Goal: Transaction & Acquisition: Purchase product/service

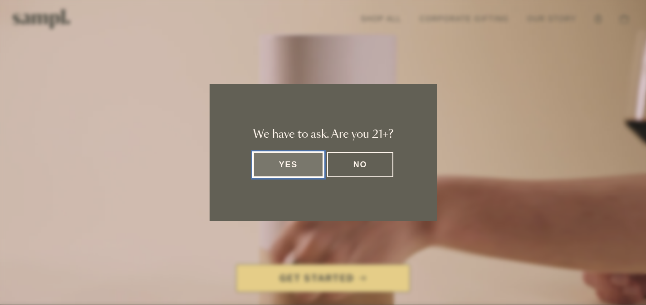
click at [297, 161] on button "Yes" at bounding box center [288, 164] width 71 height 25
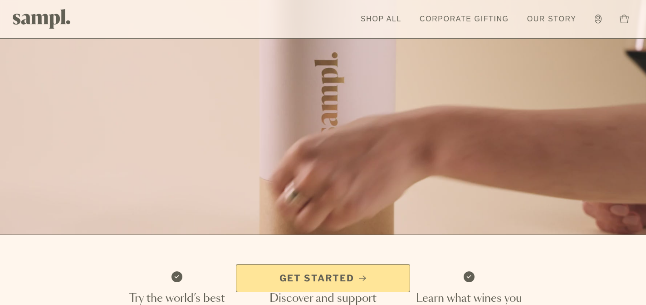
scroll to position [118, 0]
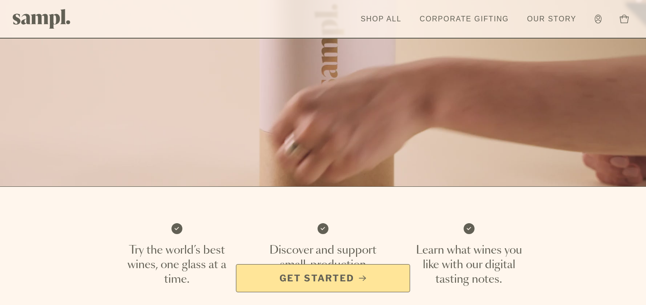
click at [316, 279] on span "Get Started" at bounding box center [317, 277] width 75 height 13
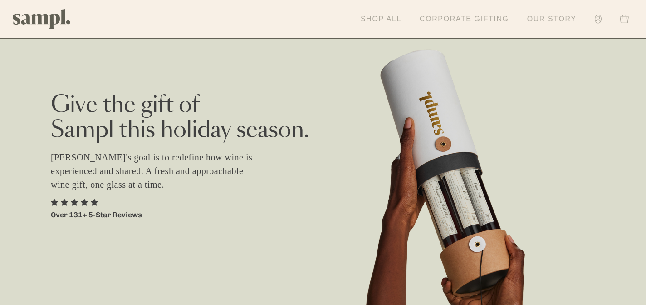
click at [375, 15] on link "Shop All" at bounding box center [381, 19] width 50 height 20
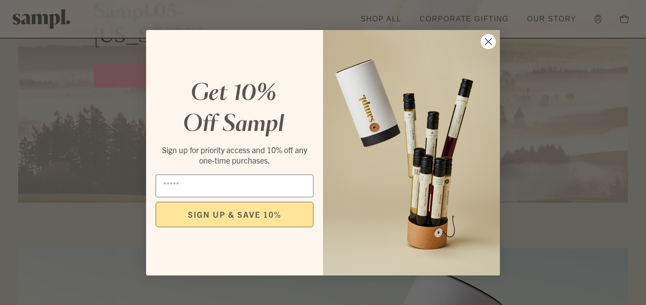
scroll to position [2005, 0]
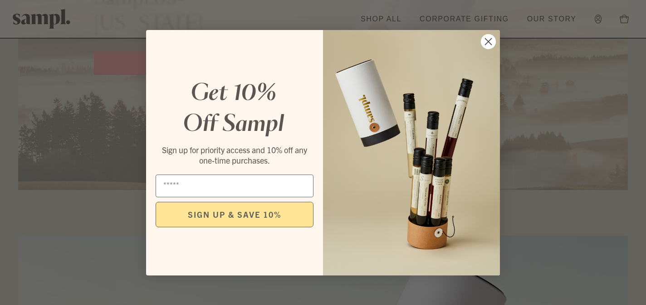
click at [490, 44] on circle "Close dialog" at bounding box center [488, 41] width 15 height 15
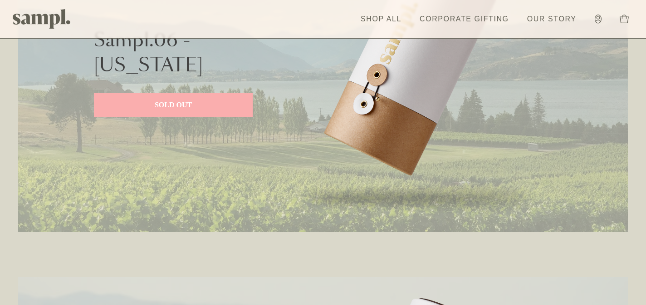
scroll to position [254, 0]
